Goal: Navigation & Orientation: Find specific page/section

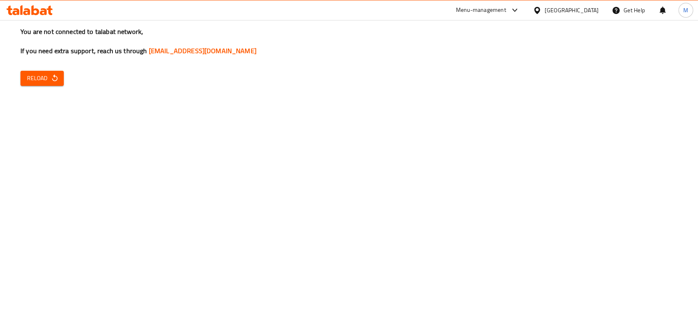
click at [275, 212] on div "You are not connected to talabat network, If you need extra support, reach us t…" at bounding box center [349, 159] width 698 height 319
click at [52, 78] on icon "button" at bounding box center [55, 78] width 8 height 8
drag, startPoint x: 31, startPoint y: 68, endPoint x: 36, endPoint y: 76, distance: 9.2
click at [31, 68] on div "You are not connected to talabat network, If you need extra support, reach us t…" at bounding box center [349, 159] width 698 height 319
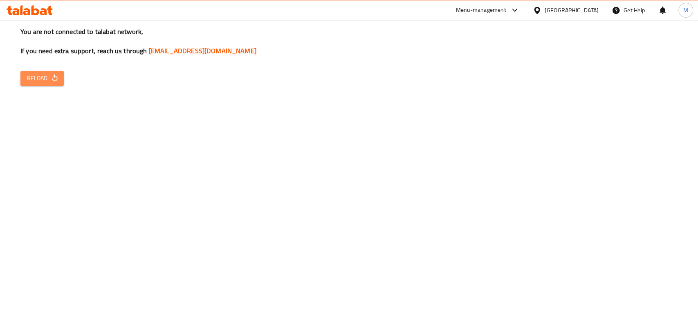
click at [36, 76] on span "Reload" at bounding box center [42, 78] width 30 height 10
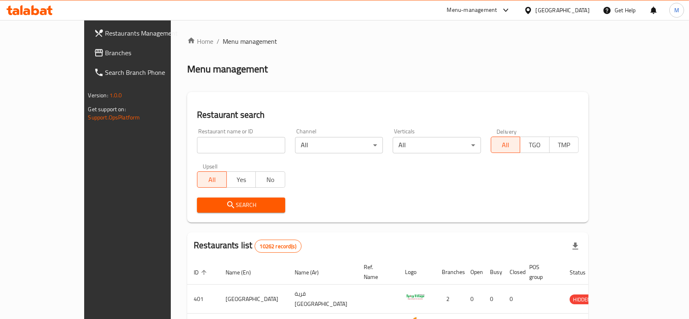
click at [105, 52] on span "Branches" at bounding box center [148, 53] width 87 height 10
